Goal: Information Seeking & Learning: Find specific fact

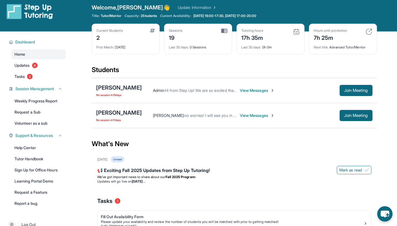
scroll to position [4, 0]
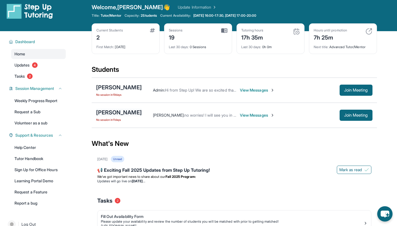
click at [133, 112] on div "[PERSON_NAME]" at bounding box center [119, 113] width 46 height 8
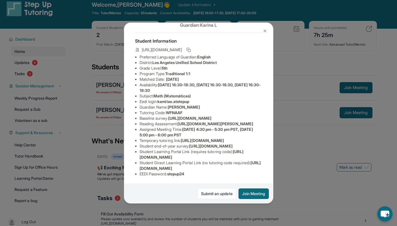
scroll to position [8, 0]
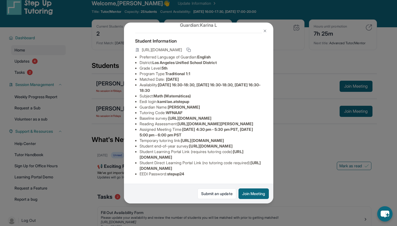
drag, startPoint x: 139, startPoint y: 108, endPoint x: 198, endPoint y: 117, distance: 59.4
click at [198, 138] on li "Temporary tutoring link : [URL][DOMAIN_NAME]" at bounding box center [201, 141] width 123 height 6
copy span "[URL][DOMAIN_NAME]"
click at [206, 150] on li "Student Learning Portal Link (requires tutoring code) : [URL][DOMAIN_NAME]" at bounding box center [201, 154] width 123 height 11
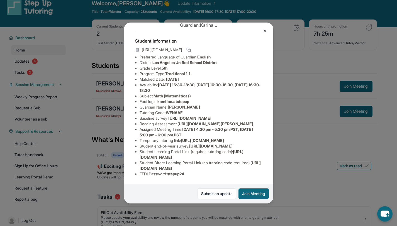
drag, startPoint x: 140, startPoint y: 165, endPoint x: 218, endPoint y: 164, distance: 77.3
click at [218, 164] on div "[PERSON_NAME] Guardian: [PERSON_NAME] Student Information [URL][DOMAIN_NAME] Pr…" at bounding box center [198, 113] width 149 height 181
copy span "[URL][DOMAIN_NAME]"
drag, startPoint x: 176, startPoint y: 172, endPoint x: 216, endPoint y: 173, distance: 40.4
click at [216, 173] on li "EEDI Password : stepup24" at bounding box center [201, 175] width 123 height 6
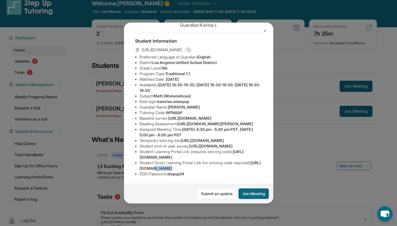
scroll to position [90, 0]
drag, startPoint x: 136, startPoint y: 165, endPoint x: 105, endPoint y: 162, distance: 30.2
click at [105, 162] on div "[PERSON_NAME] Guardian: [PERSON_NAME] Student Information [URL][DOMAIN_NAME] Pr…" at bounding box center [198, 113] width 397 height 226
